Goal: Task Accomplishment & Management: Manage account settings

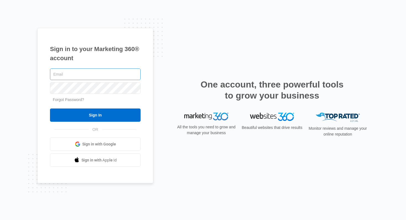
type input "w"
paste input "[EMAIL_ADDRESS][DOMAIN_NAME]"
type input "[EMAIL_ADDRESS][DOMAIN_NAME]"
click at [50, 108] on input "Sign In" at bounding box center [95, 114] width 91 height 13
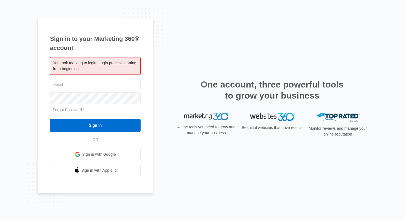
click at [81, 85] on input "text" at bounding box center [95, 85] width 91 height 12
type input "[EMAIL_ADDRESS][DOMAIN_NAME]"
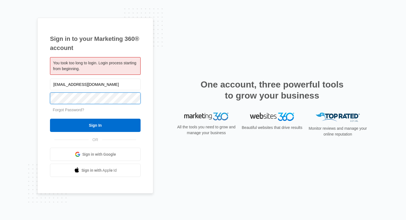
click at [50, 119] on input "Sign In" at bounding box center [95, 125] width 91 height 13
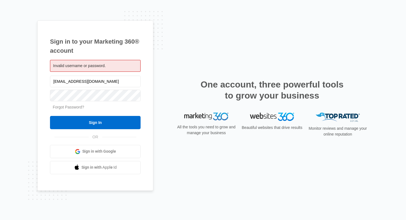
click at [74, 106] on link "Forgot Password?" at bounding box center [68, 107] width 31 height 4
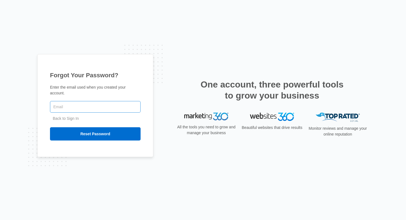
click at [76, 110] on input "text" at bounding box center [95, 107] width 91 height 12
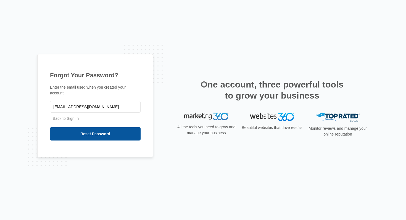
type input "[EMAIL_ADDRESS][DOMAIN_NAME]"
click at [92, 137] on input "Reset Password" at bounding box center [95, 133] width 91 height 13
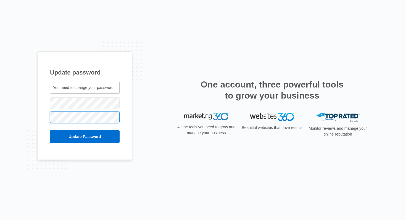
click at [50, 130] on input "Update Password" at bounding box center [85, 136] width 70 height 13
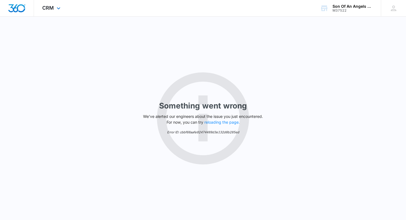
click at [21, 3] on div at bounding box center [17, 8] width 34 height 16
click at [58, 8] on icon at bounding box center [58, 9] width 7 height 7
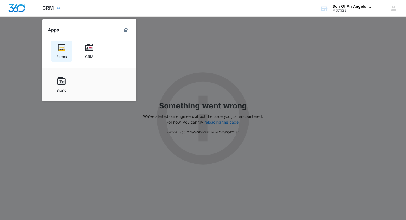
click at [62, 47] on img at bounding box center [61, 47] width 8 height 8
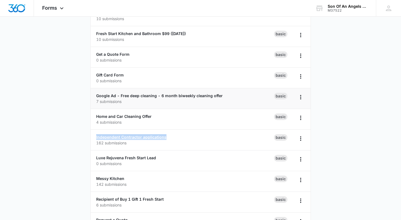
scroll to position [182, 0]
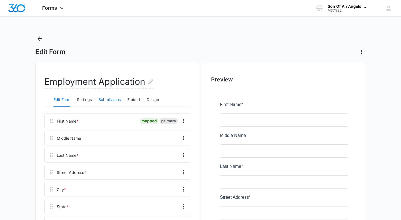
click at [107, 100] on button "Submissions" at bounding box center [110, 99] width 22 height 13
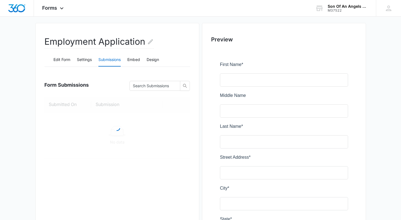
scroll to position [47, 0]
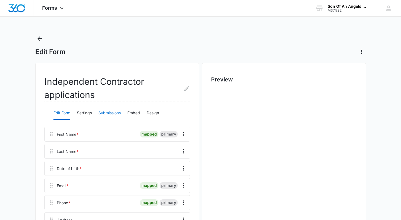
click at [113, 111] on button "Submissions" at bounding box center [110, 113] width 22 height 13
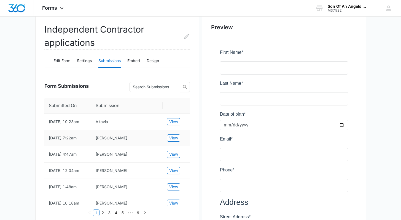
scroll to position [54, 0]
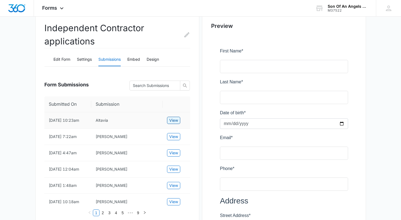
click at [172, 122] on span "View" at bounding box center [173, 120] width 9 height 6
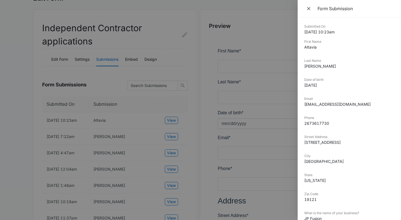
click at [104, 128] on div at bounding box center [200, 110] width 401 height 220
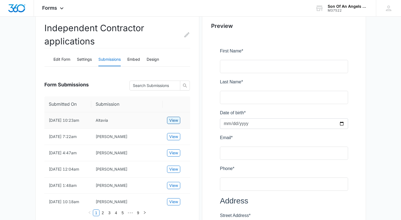
click at [170, 120] on span "View" at bounding box center [173, 120] width 9 height 6
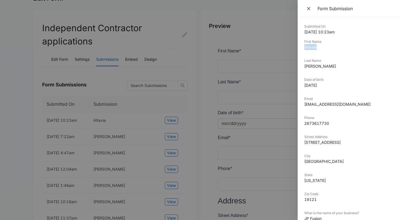
drag, startPoint x: 318, startPoint y: 50, endPoint x: 301, endPoint y: 47, distance: 17.1
click at [301, 47] on div "Submitted On [DATE] 10:23am First Name Altavia Last Name [PERSON_NAME] Date of …" at bounding box center [349, 118] width 103 height 203
copy dd "Altavia"
